Goal: Task Accomplishment & Management: Use online tool/utility

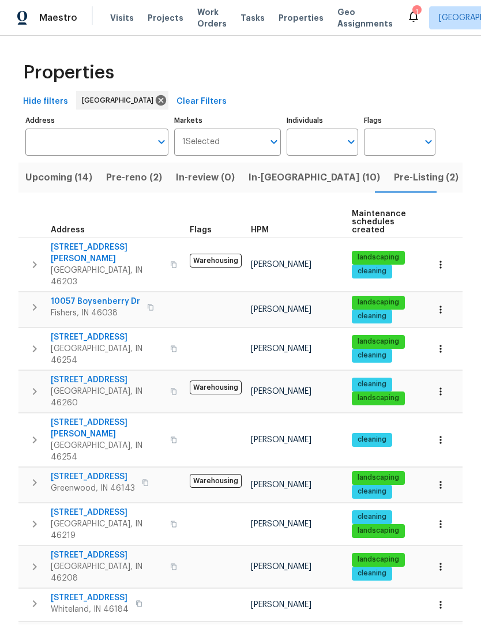
scroll to position [1, 0]
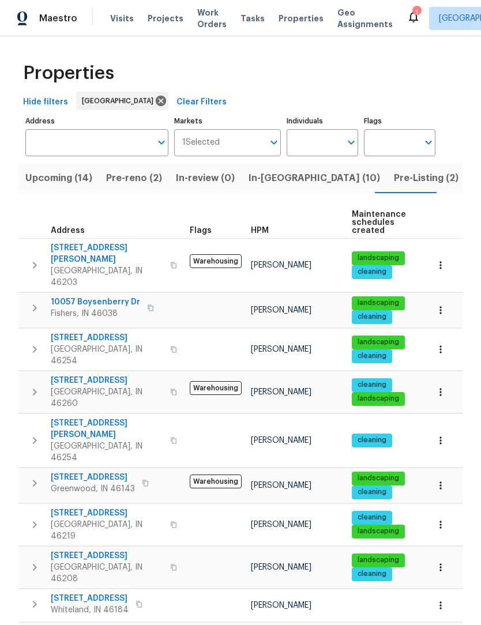
click at [268, 177] on span "In-[GEOGRAPHIC_DATA] (10)" at bounding box center [313, 178] width 131 height 16
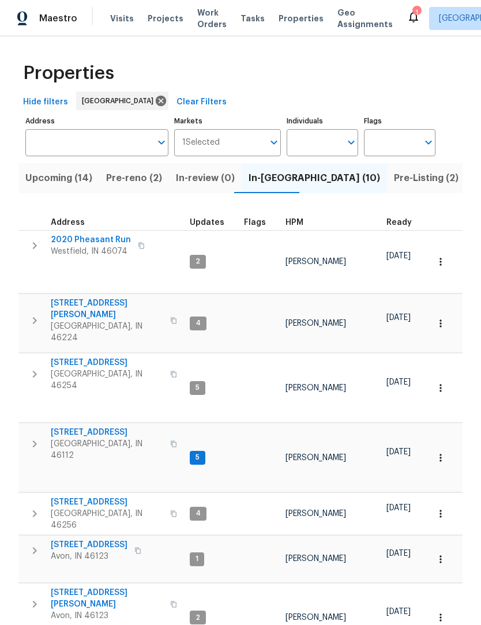
click at [33, 437] on icon "button" at bounding box center [35, 444] width 14 height 14
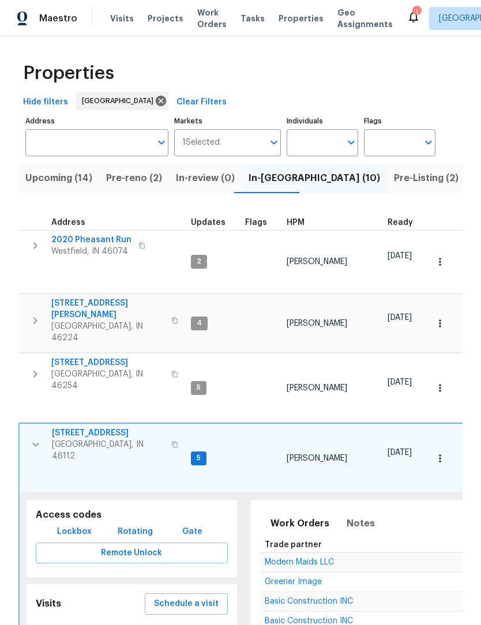
click at [30, 437] on icon "button" at bounding box center [36, 444] width 14 height 14
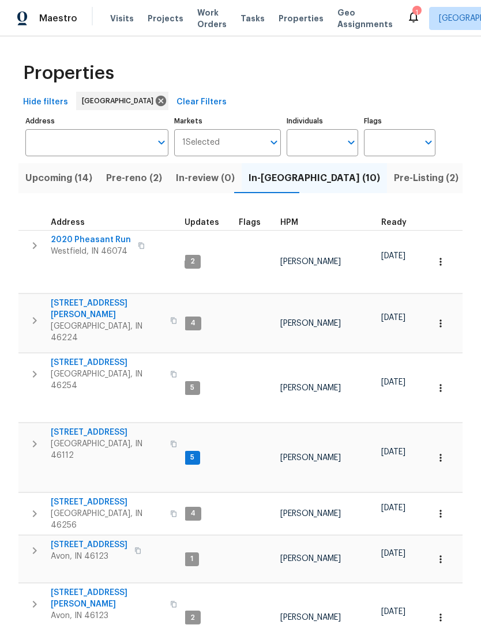
scroll to position [9, 5]
click at [32, 506] on icon "button" at bounding box center [35, 513] width 14 height 14
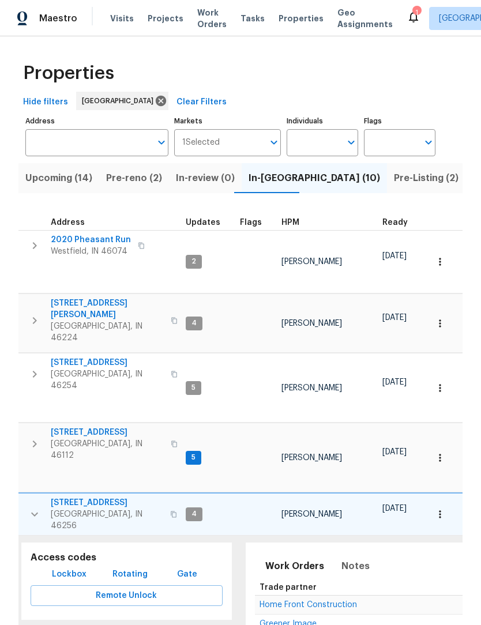
click at [28, 507] on icon "button" at bounding box center [35, 514] width 14 height 14
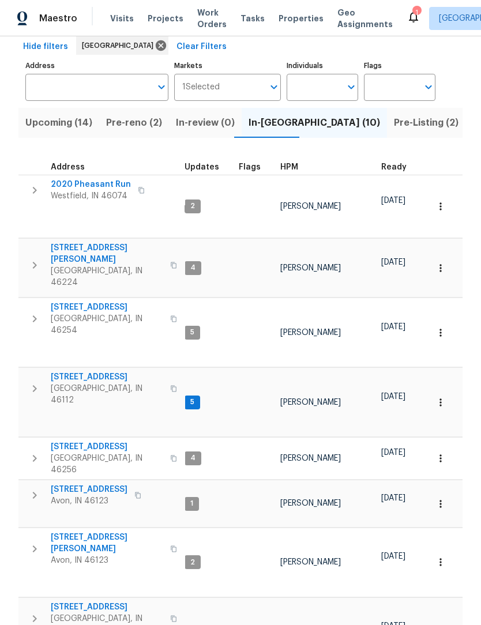
scroll to position [55, 0]
click at [28, 489] on icon "button" at bounding box center [35, 496] width 14 height 14
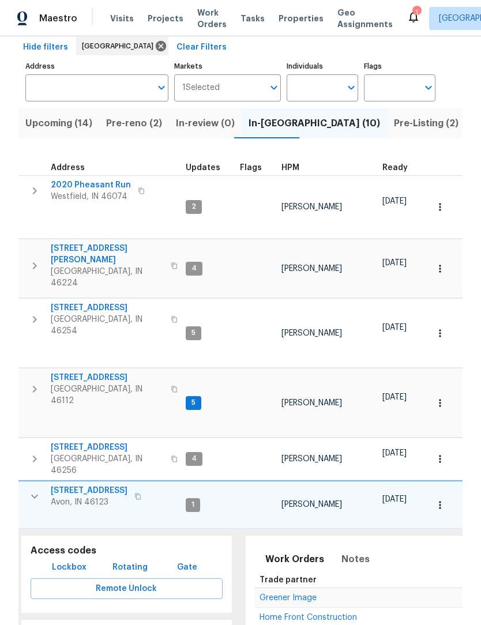
click at [28, 489] on icon "button" at bounding box center [35, 496] width 14 height 14
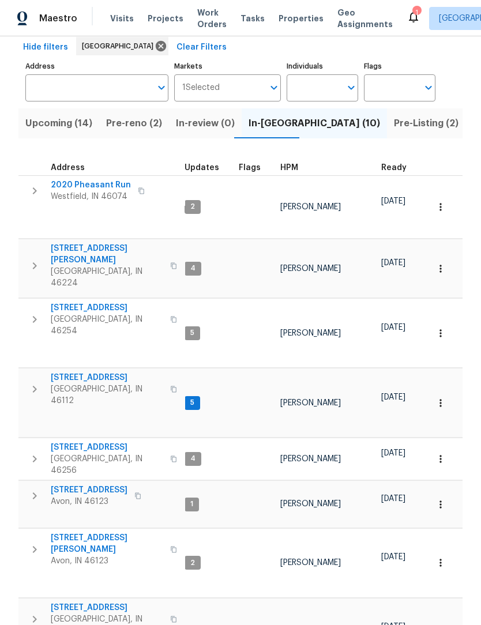
click at [135, 493] on icon "button" at bounding box center [138, 496] width 6 height 6
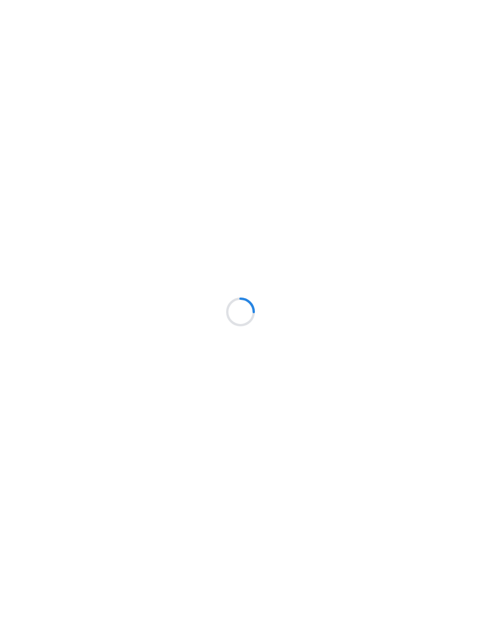
scroll to position [1, 0]
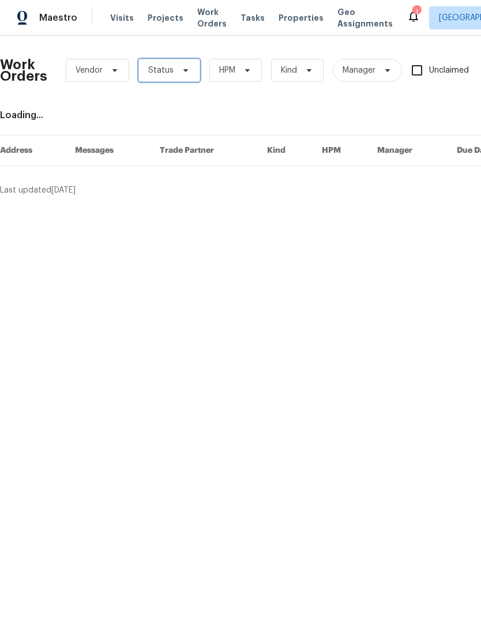
click at [169, 71] on span "Status" at bounding box center [160, 71] width 25 height 12
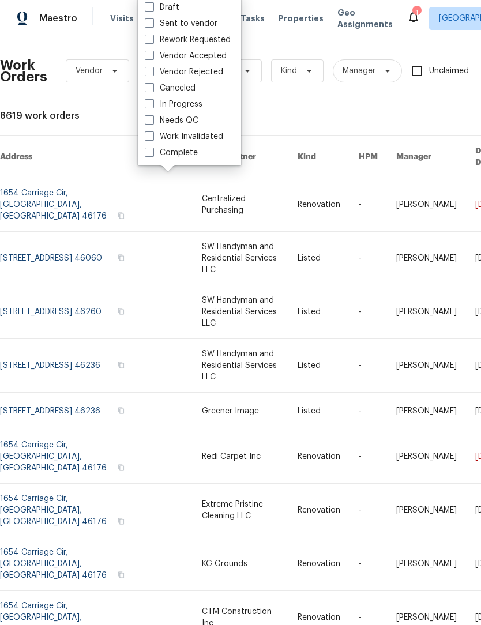
click at [192, 123] on label "Needs QC" at bounding box center [172, 121] width 54 height 12
click at [152, 122] on input "Needs QC" at bounding box center [148, 118] width 7 height 7
checkbox input "true"
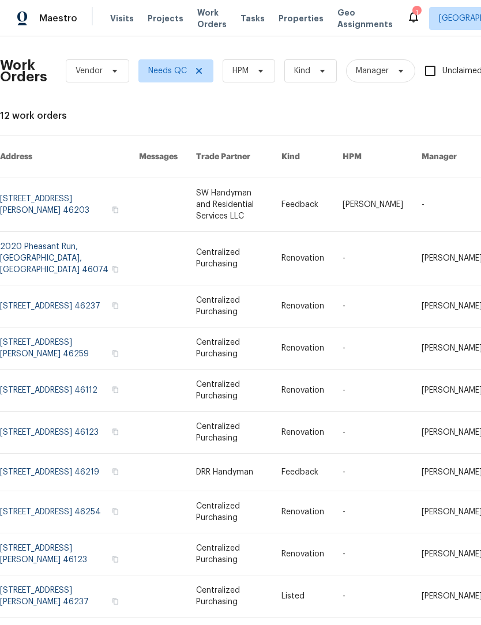
click at [28, 196] on link at bounding box center [69, 204] width 139 height 53
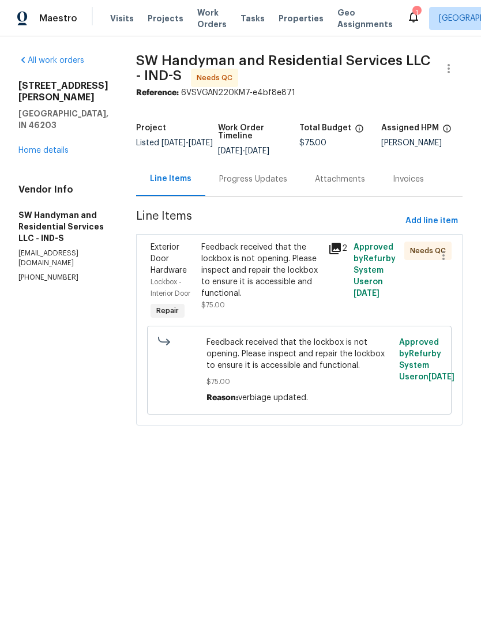
click at [284, 273] on div "Feedback received that the lockbox is not opening. Please inspect and repair th…" at bounding box center [261, 270] width 120 height 58
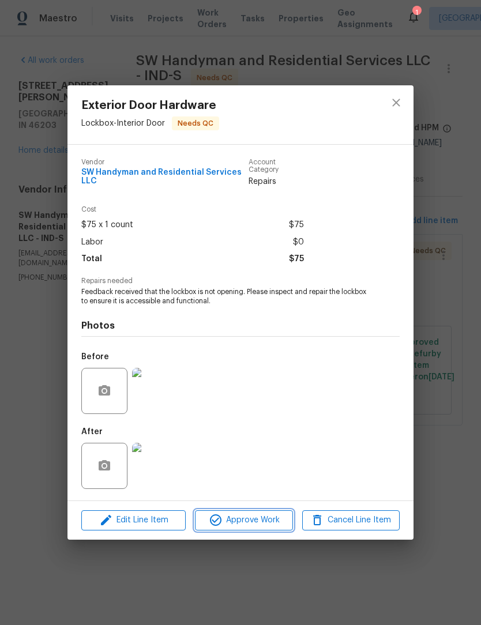
click at [270, 520] on span "Approve Work" at bounding box center [243, 520] width 90 height 14
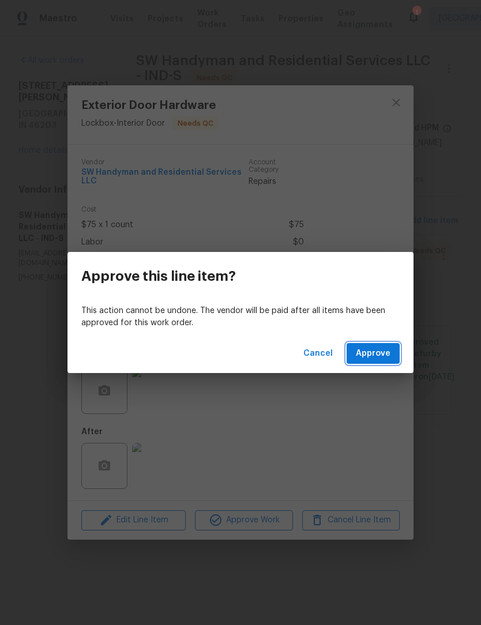
click at [396, 361] on button "Approve" at bounding box center [372, 353] width 53 height 21
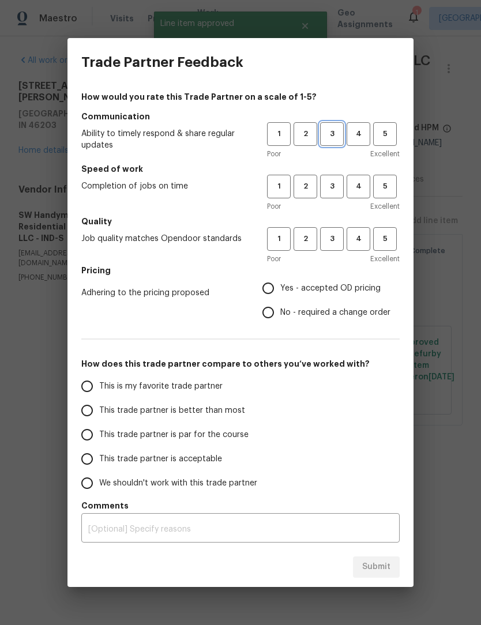
click at [337, 131] on span "3" at bounding box center [331, 133] width 21 height 13
click at [335, 189] on span "3" at bounding box center [331, 186] width 21 height 13
click at [338, 249] on button "3" at bounding box center [332, 239] width 24 height 24
click at [269, 290] on input "Yes - accepted OD pricing" at bounding box center [268, 288] width 24 height 24
radio input "true"
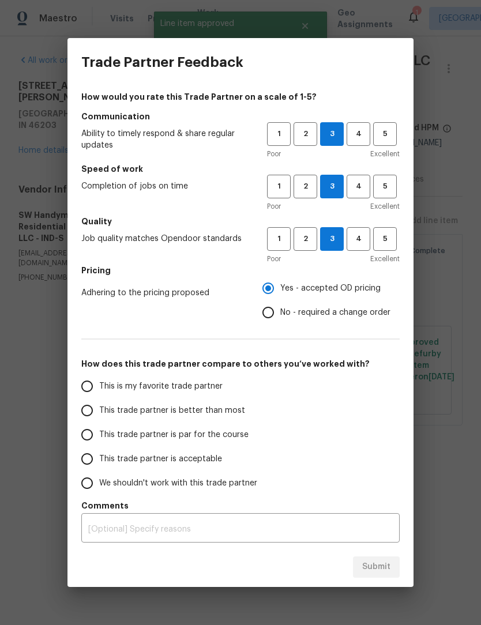
click at [99, 413] on input "This trade partner is better than most" at bounding box center [87, 410] width 24 height 24
click at [392, 568] on button "Submit" at bounding box center [376, 566] width 47 height 21
radio input "true"
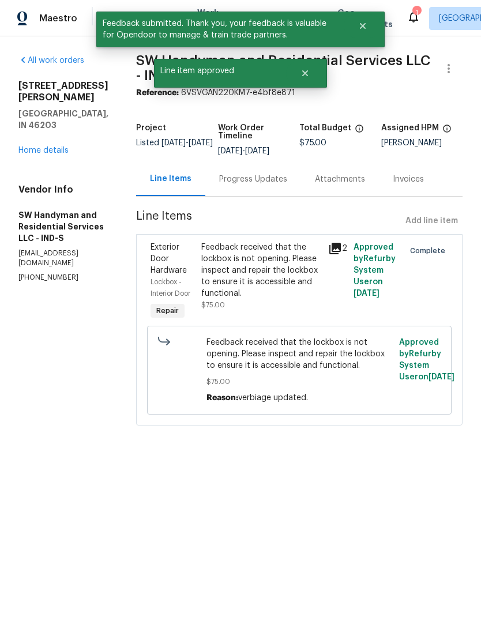
click at [254, 175] on div "Progress Updates" at bounding box center [253, 179] width 68 height 12
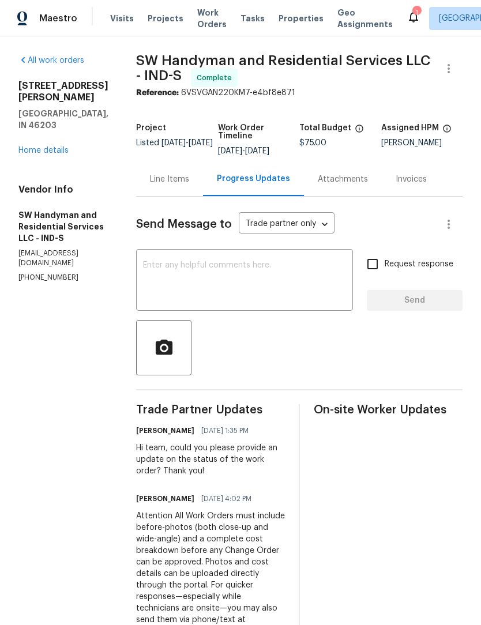
click at [28, 146] on link "Home details" at bounding box center [43, 150] width 50 height 8
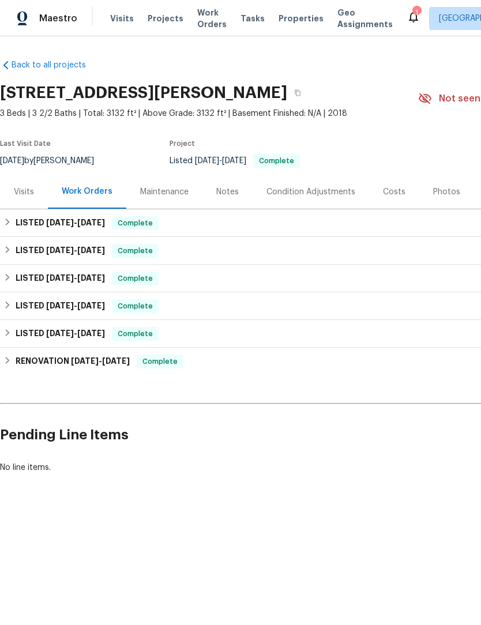
click at [201, 24] on span "Work Orders" at bounding box center [211, 18] width 29 height 23
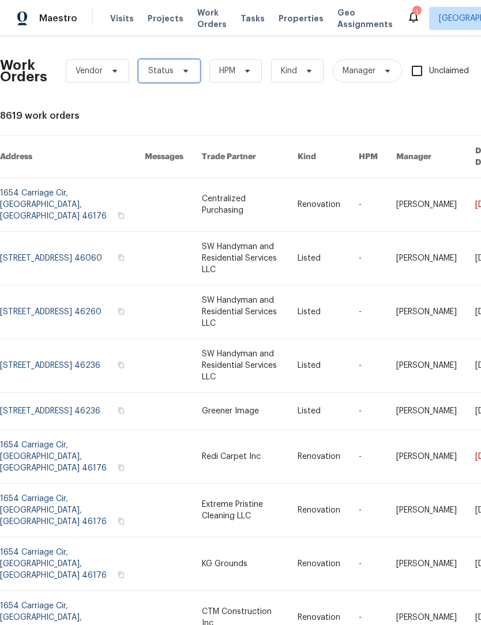
click at [172, 72] on span "Status" at bounding box center [169, 70] width 62 height 23
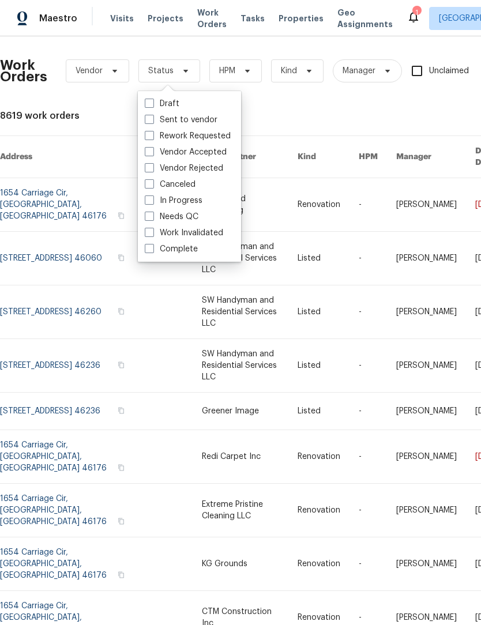
click at [189, 220] on label "Needs QC" at bounding box center [172, 217] width 54 height 12
click at [152, 218] on input "Needs QC" at bounding box center [148, 214] width 7 height 7
checkbox input "true"
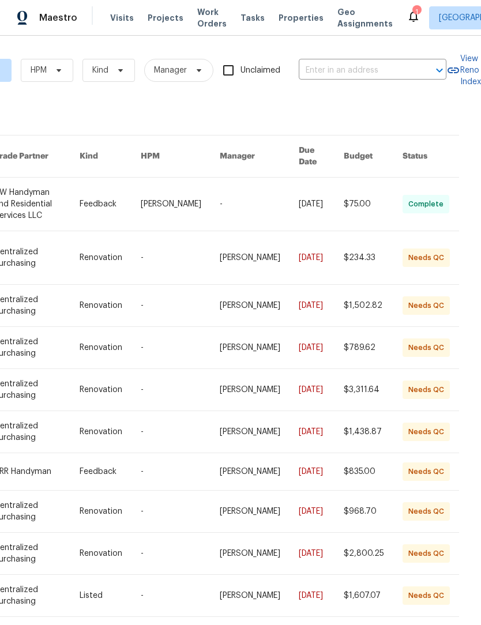
scroll to position [0, 204]
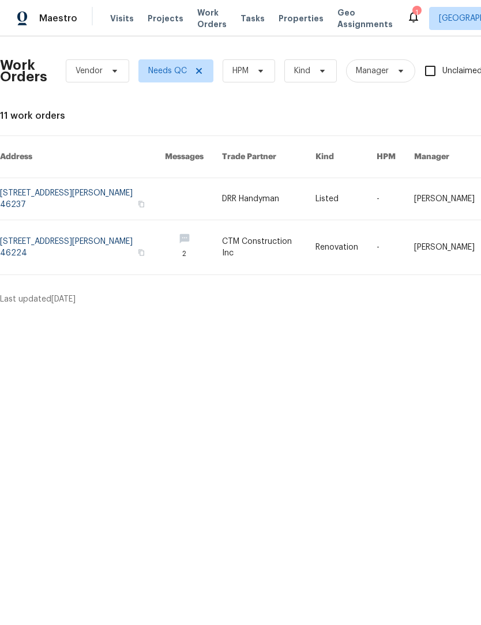
scroll to position [0, 0]
click at [200, 73] on icon at bounding box center [199, 71] width 6 height 6
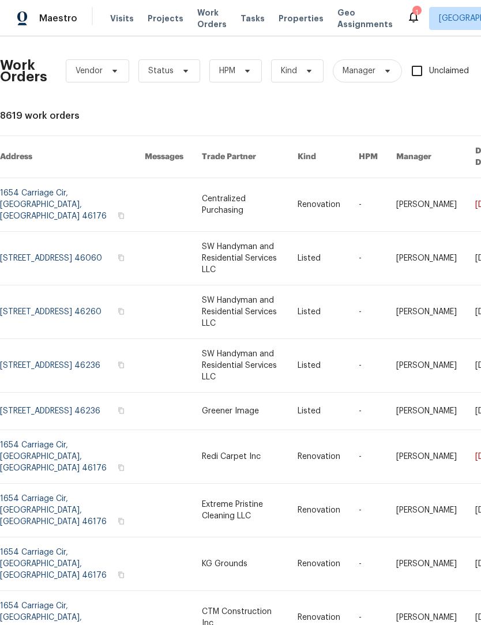
click at [209, 23] on span "Work Orders" at bounding box center [211, 18] width 29 height 23
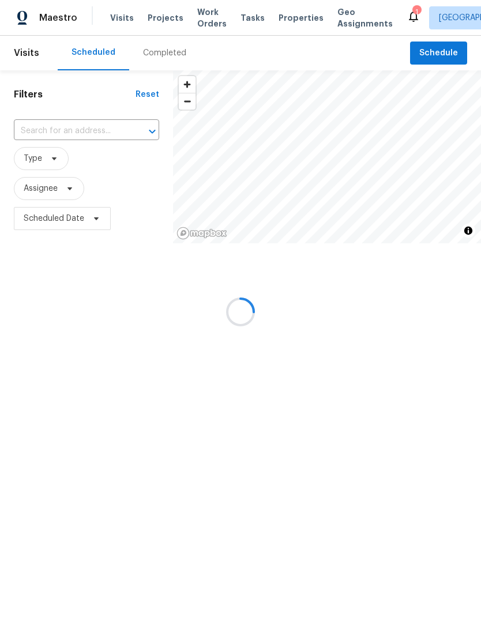
scroll to position [1, 0]
